Goal: Go to known website: Access a specific website the user already knows

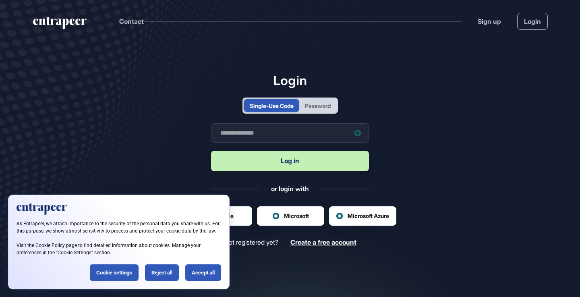
click at [161, 263] on div "As Entrapeer, we attach importance to the security of the personal data you sha…" at bounding box center [118, 241] width 221 height 95
click at [161, 269] on div "Reject all" at bounding box center [162, 272] width 34 height 17
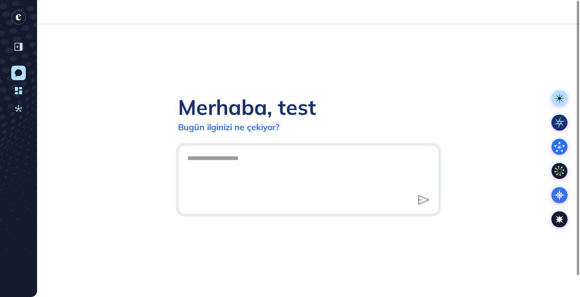
scroll to position [0, 0]
